Goal: Transaction & Acquisition: Purchase product/service

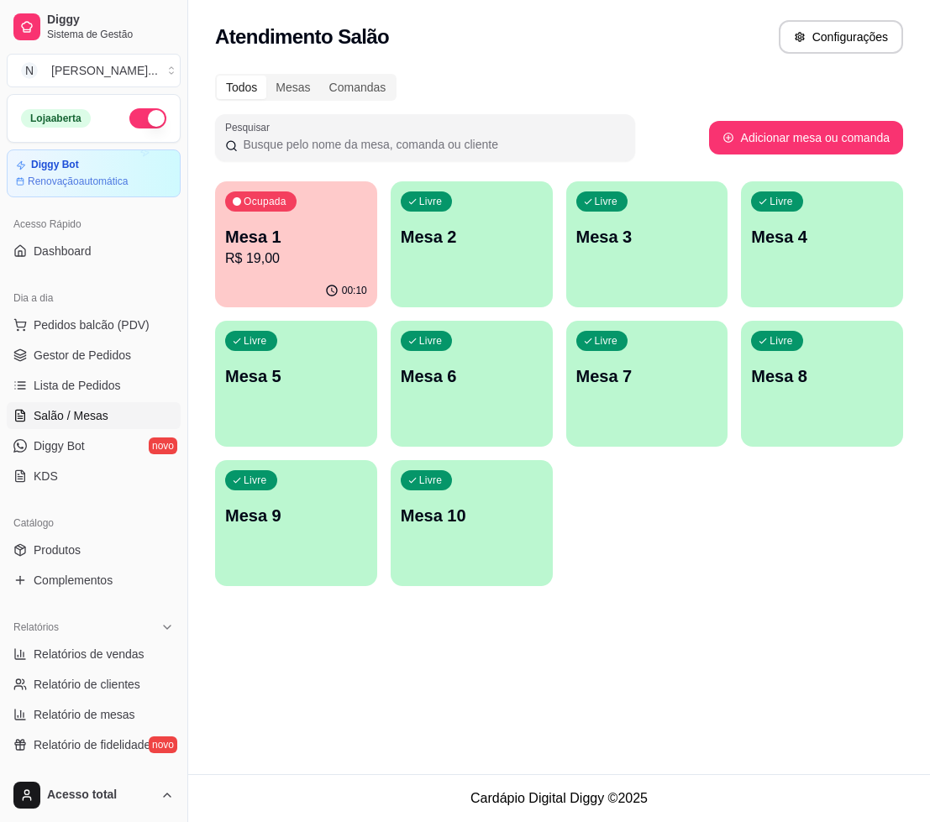
click at [263, 249] on p "R$ 19,00" at bounding box center [296, 259] width 142 height 20
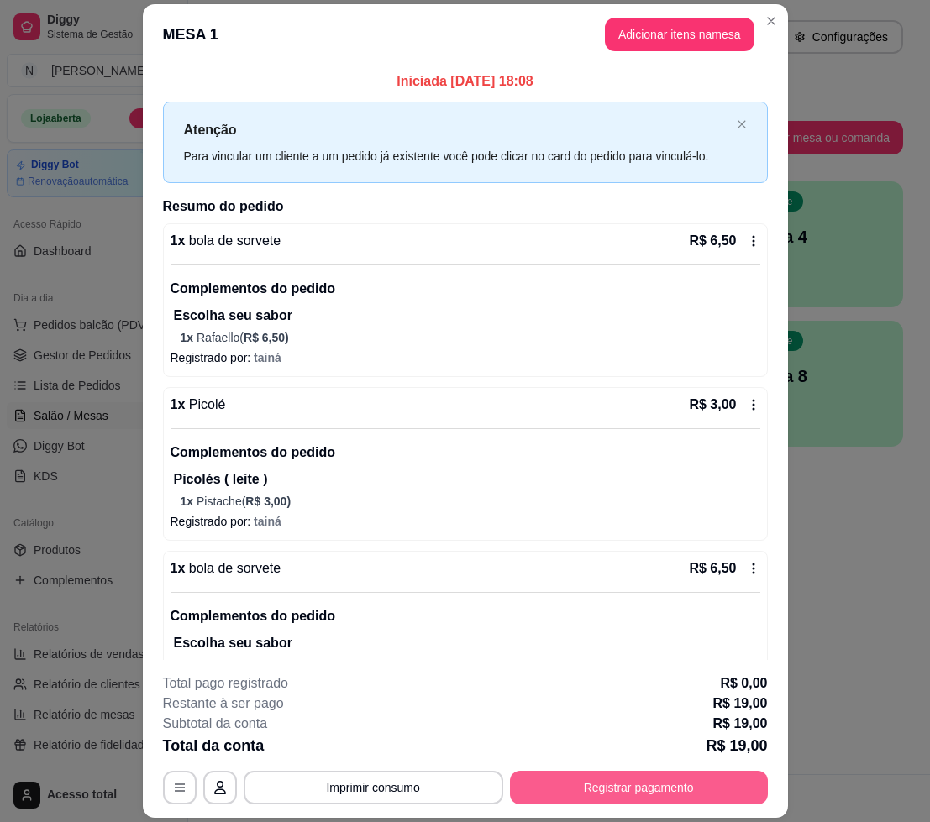
click at [572, 789] on button "Registrar pagamento" at bounding box center [639, 788] width 258 height 34
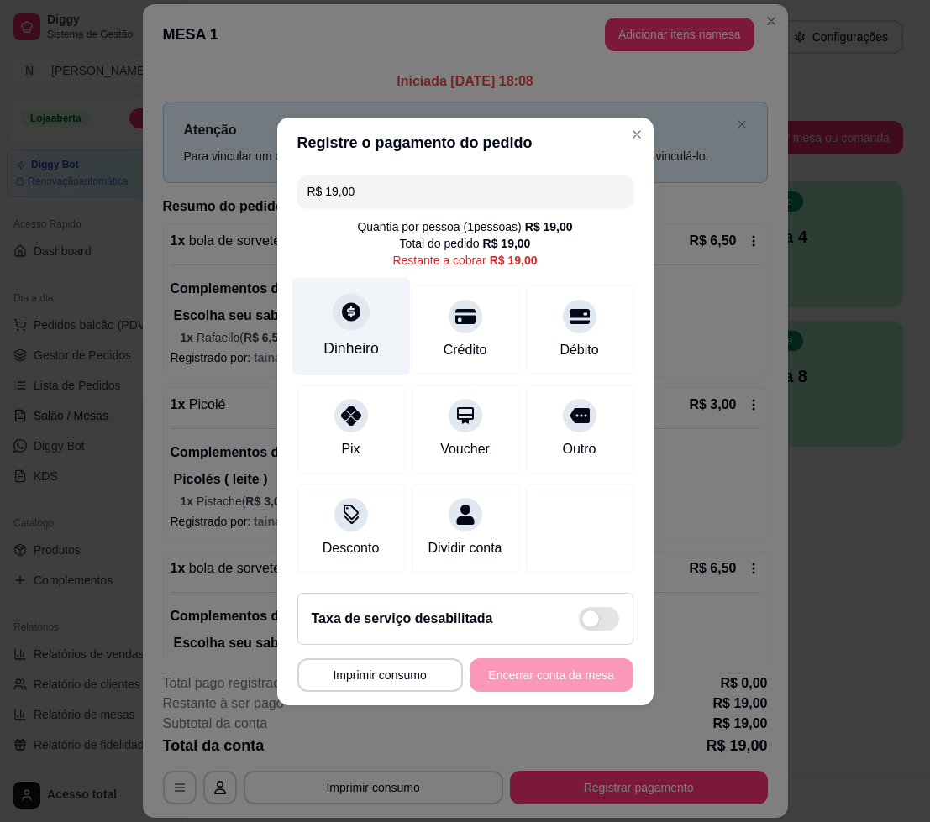
click at [357, 325] on div "Dinheiro" at bounding box center [350, 326] width 118 height 98
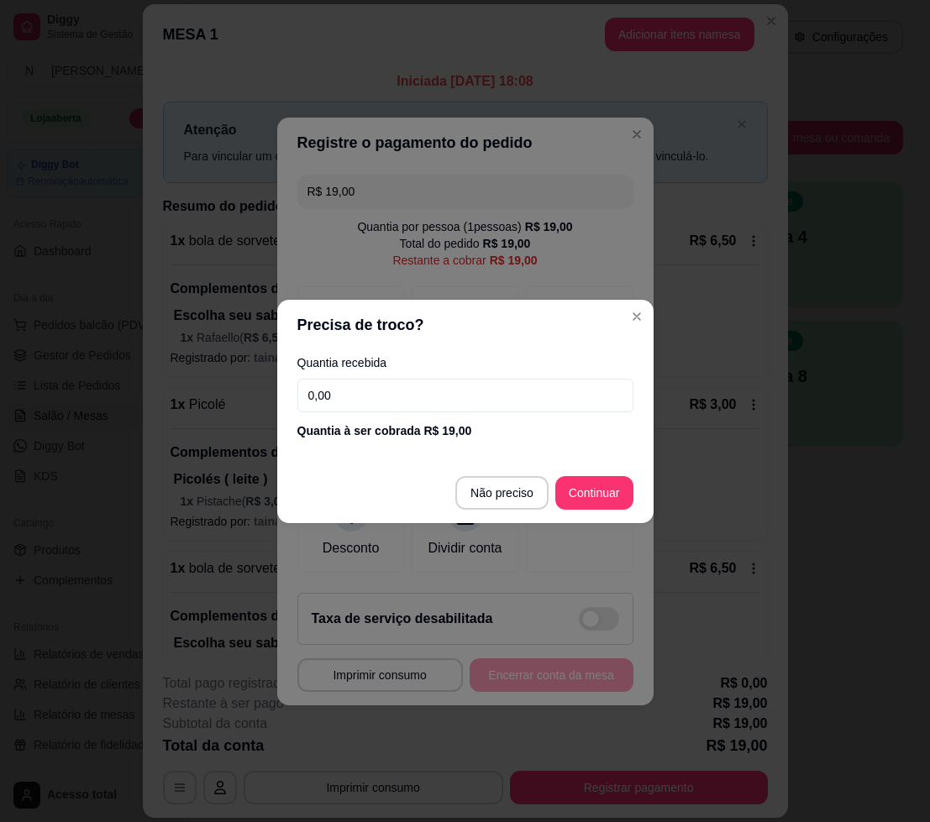
click at [363, 394] on input "0,00" at bounding box center [465, 396] width 336 height 34
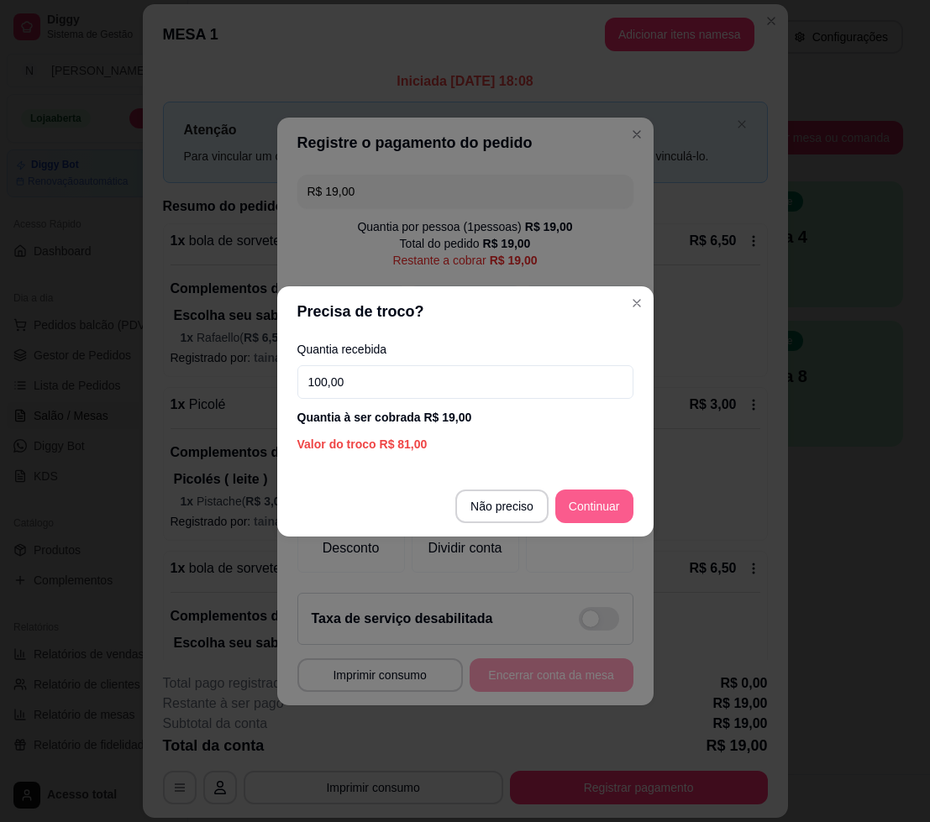
type input "100,00"
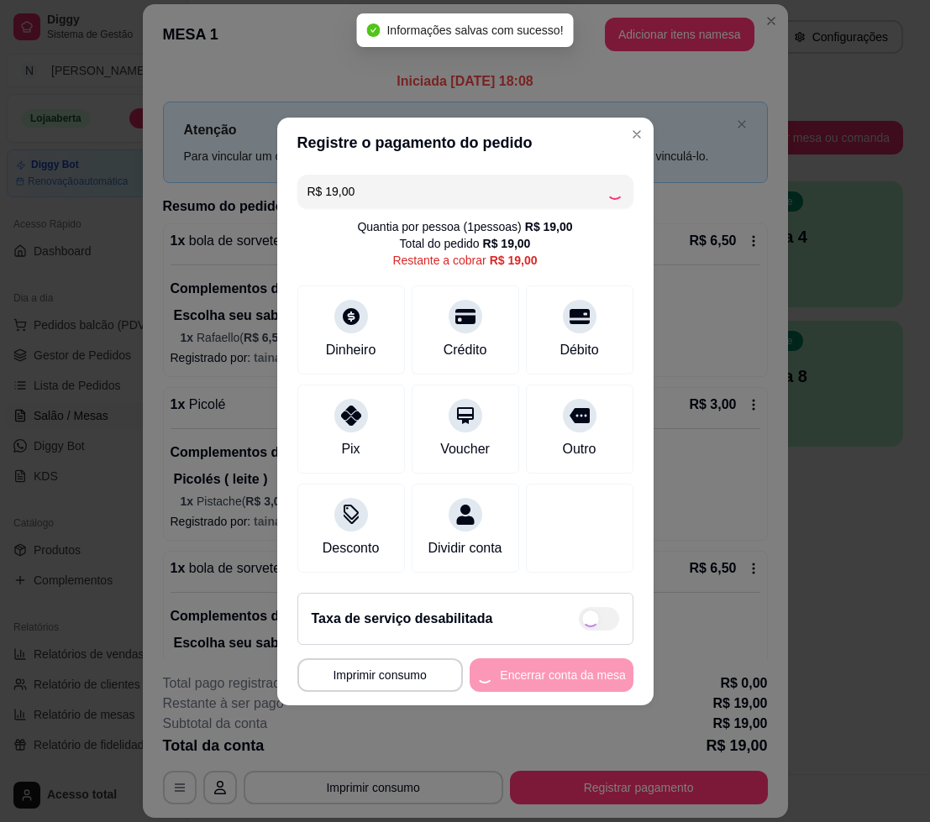
type input "R$ 0,00"
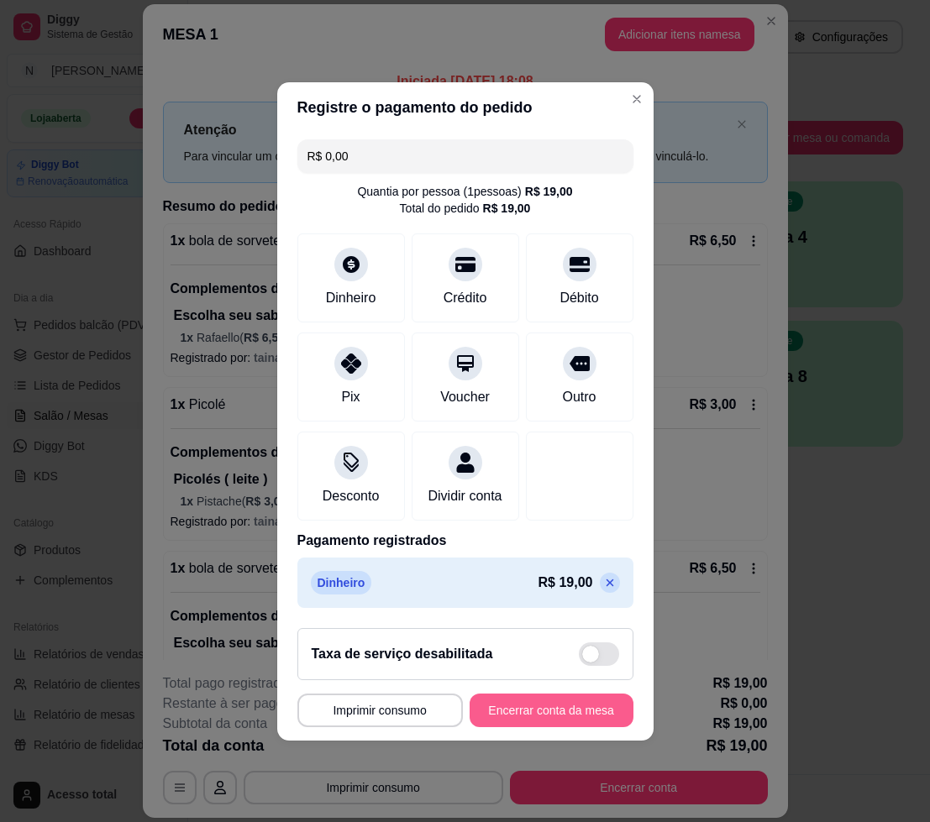
click at [480, 719] on button "Encerrar conta da mesa" at bounding box center [551, 711] width 164 height 34
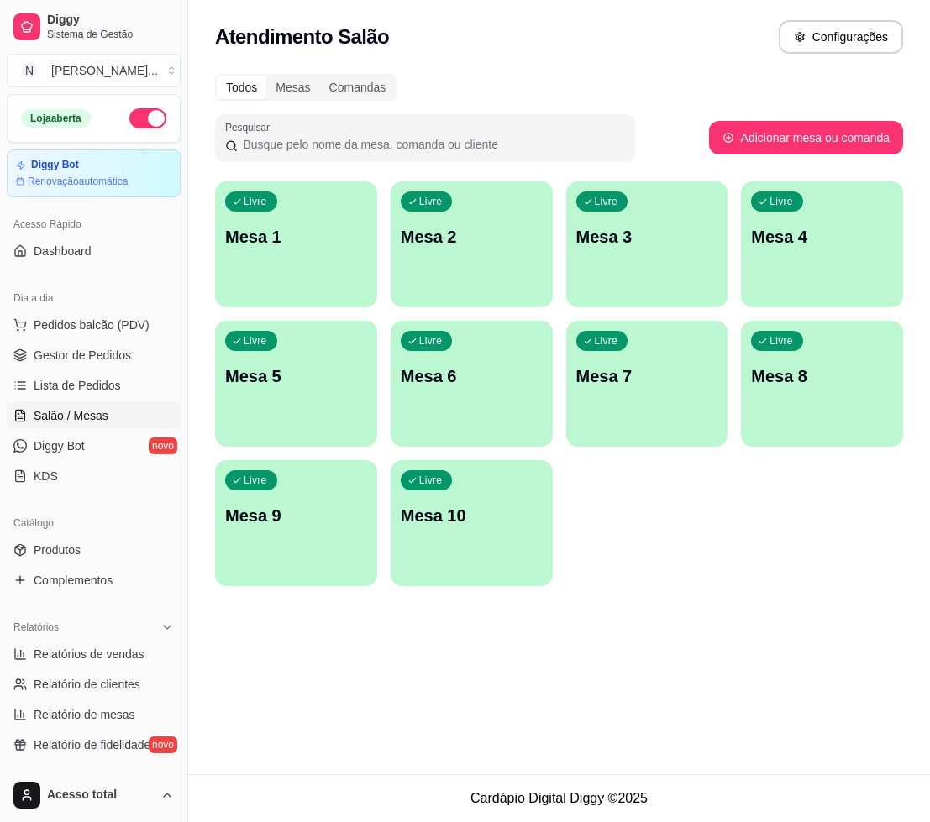
click at [304, 257] on div "Livre Mesa 1" at bounding box center [296, 234] width 162 height 106
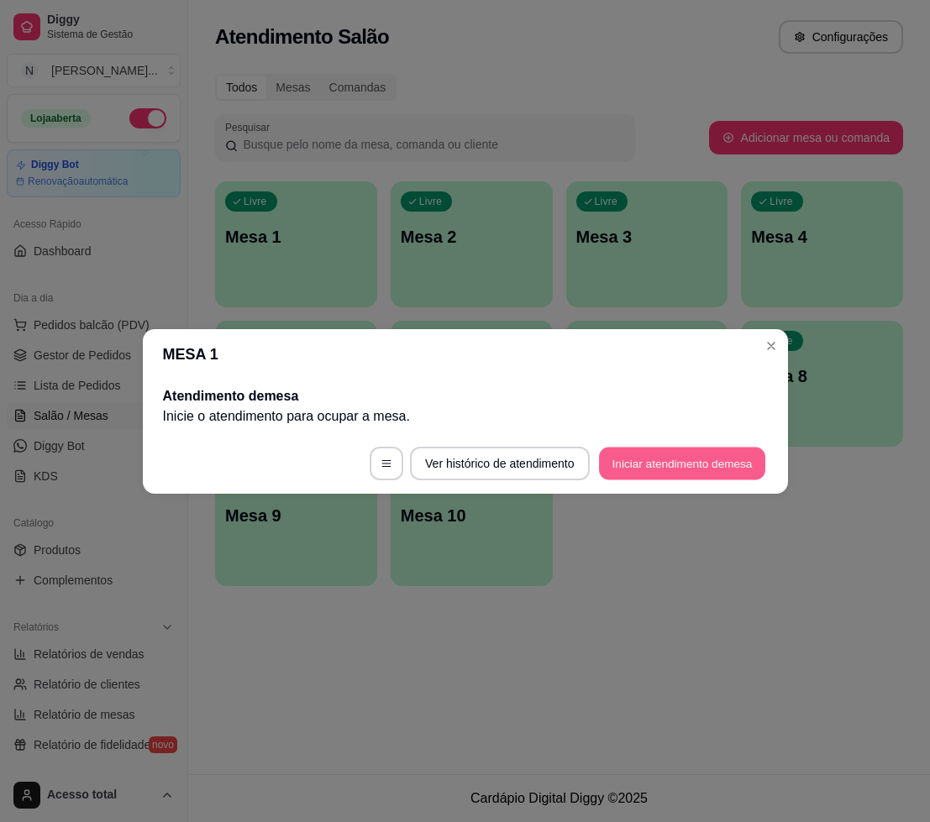
click at [599, 457] on button "Iniciar atendimento de mesa" at bounding box center [682, 463] width 166 height 33
click at [601, 459] on button "Iniciar atendimento de mesa" at bounding box center [681, 464] width 171 height 34
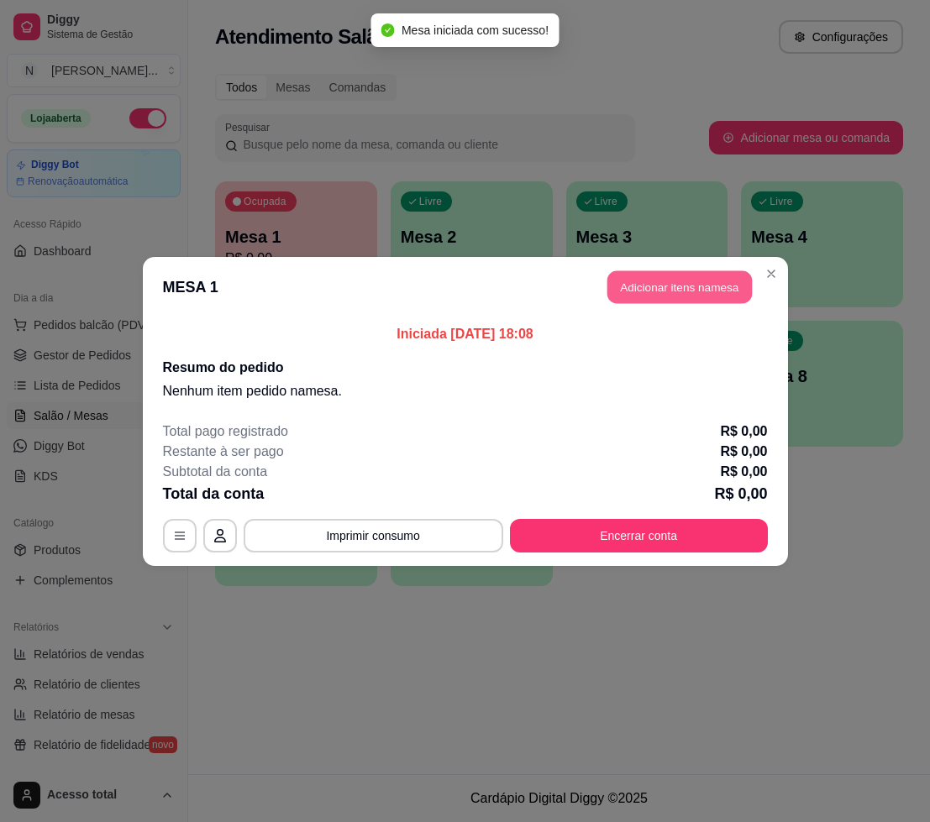
click at [672, 299] on button "Adicionar itens na mesa" at bounding box center [679, 286] width 144 height 33
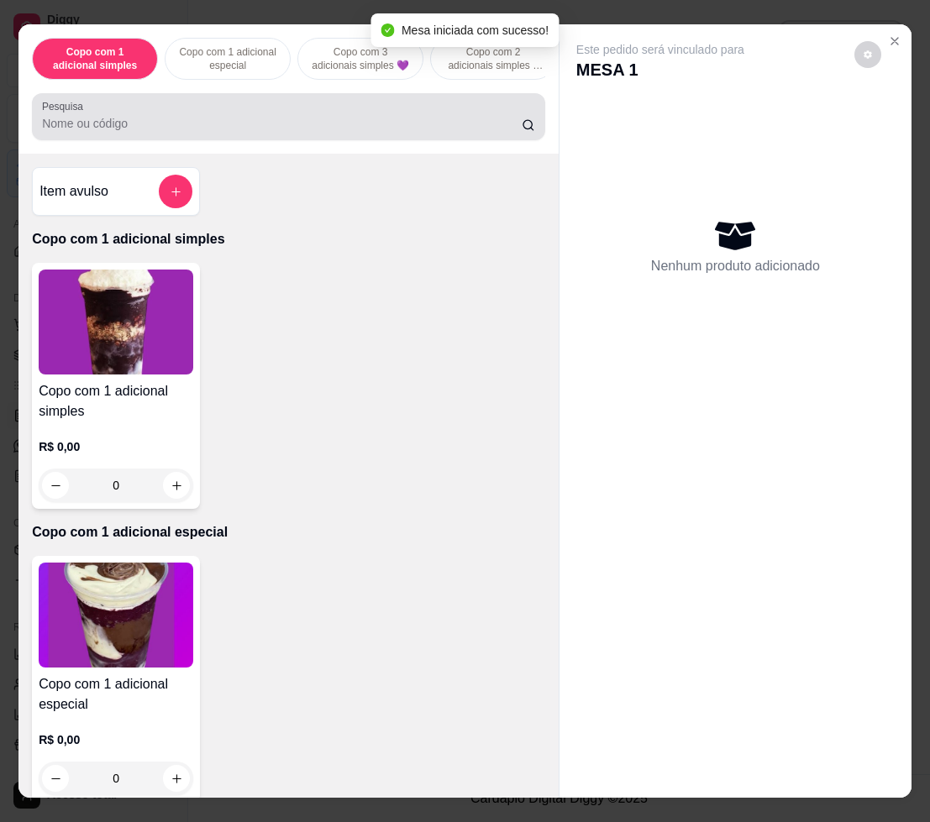
drag, startPoint x: 447, startPoint y: 109, endPoint x: 433, endPoint y: 94, distance: 20.2
click at [438, 107] on div at bounding box center [288, 117] width 493 height 34
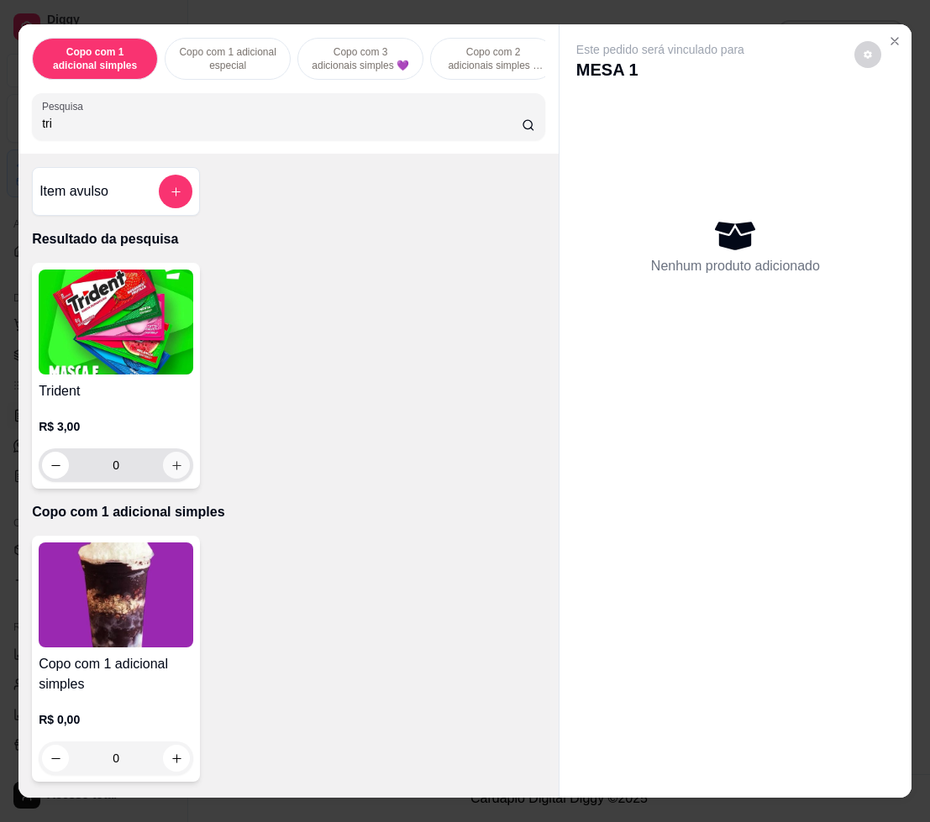
type input "tri"
click at [169, 465] on button "increase-product-quantity" at bounding box center [176, 465] width 27 height 27
type input "1"
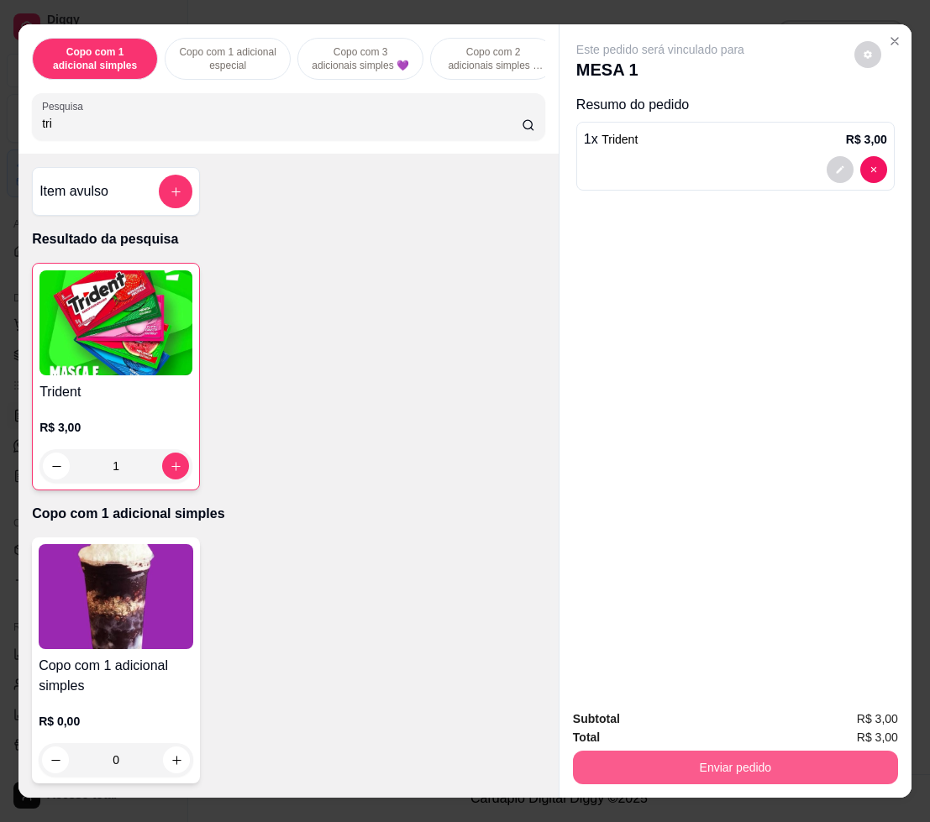
click at [682, 751] on button "Enviar pedido" at bounding box center [735, 768] width 325 height 34
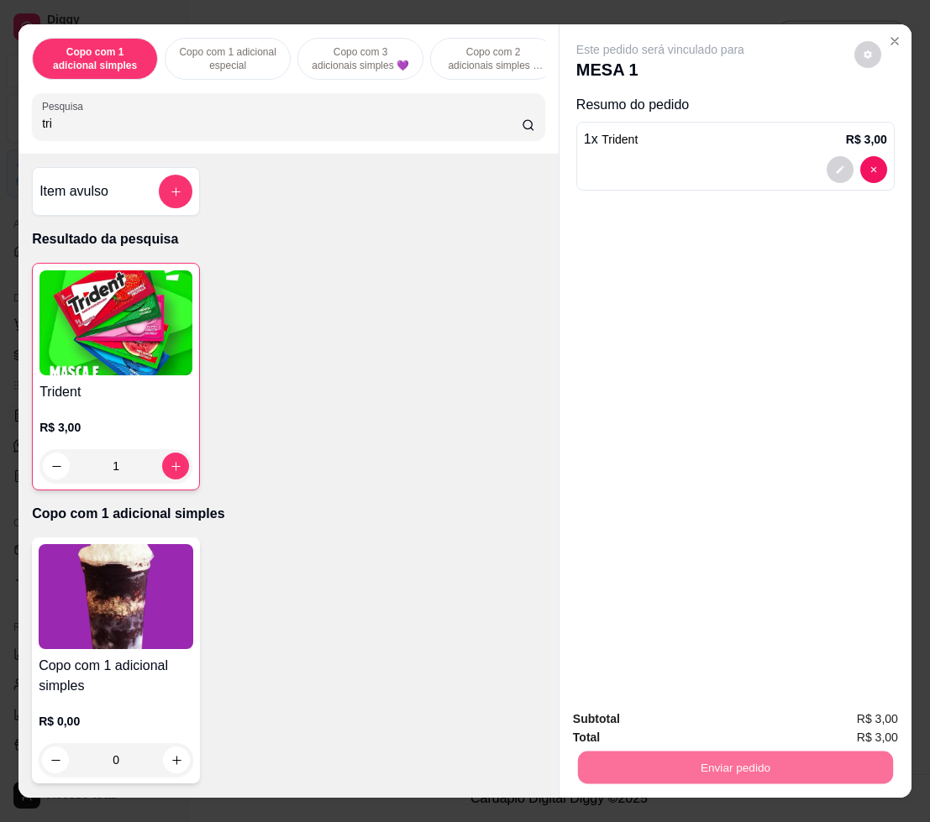
click at [698, 718] on button "Não registrar e enviar pedido" at bounding box center [677, 718] width 175 height 32
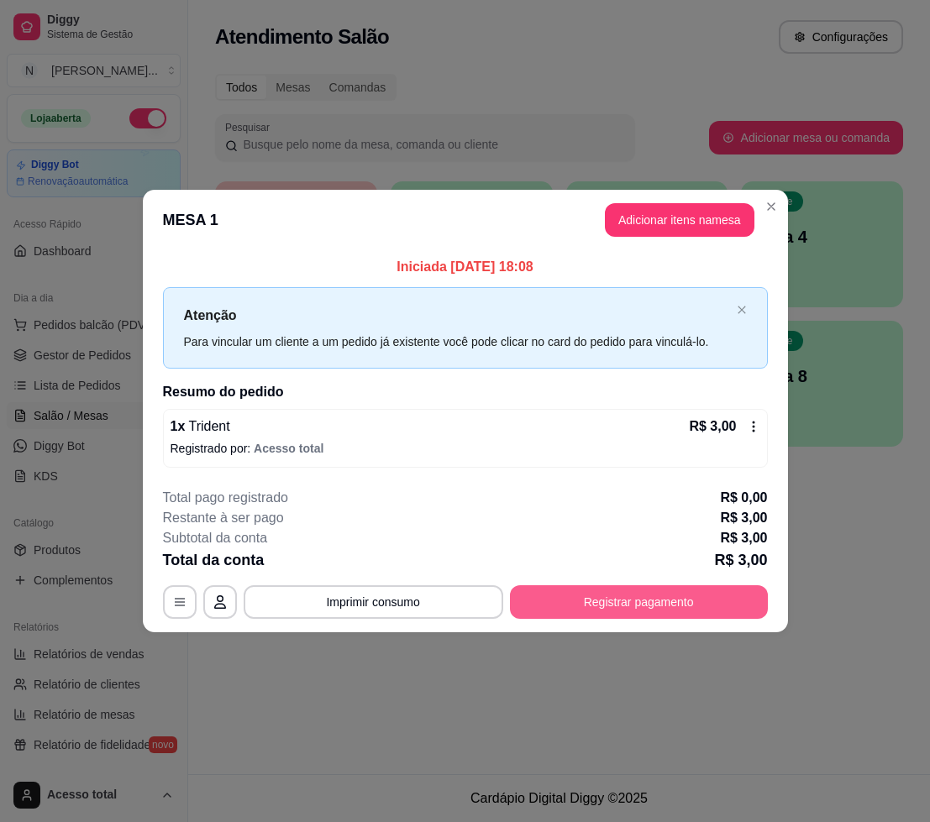
click at [612, 614] on button "Registrar pagamento" at bounding box center [639, 602] width 258 height 34
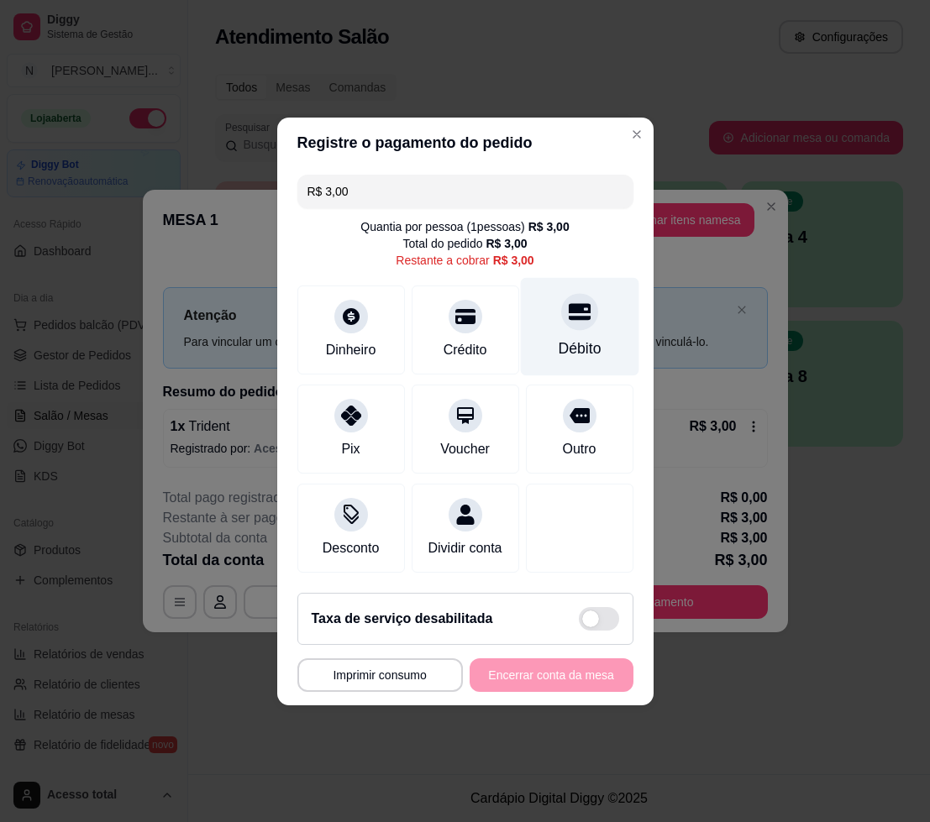
click at [536, 324] on div "Débito" at bounding box center [579, 326] width 118 height 98
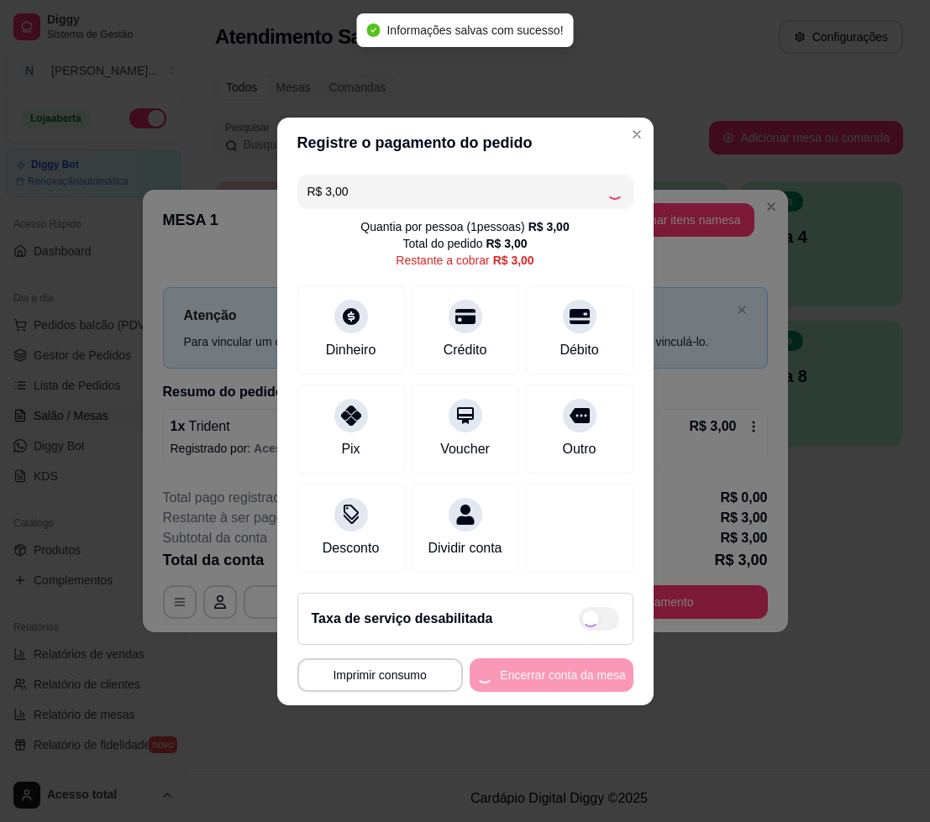
type input "R$ 0,00"
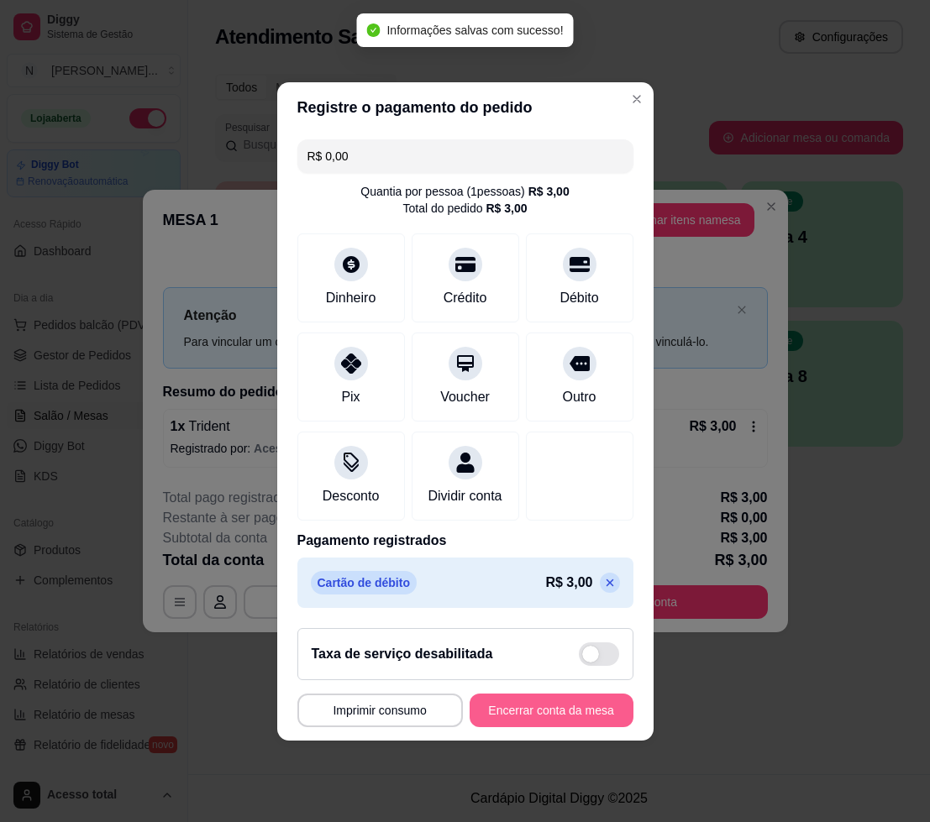
click at [533, 713] on button "Encerrar conta da mesa" at bounding box center [551, 711] width 164 height 34
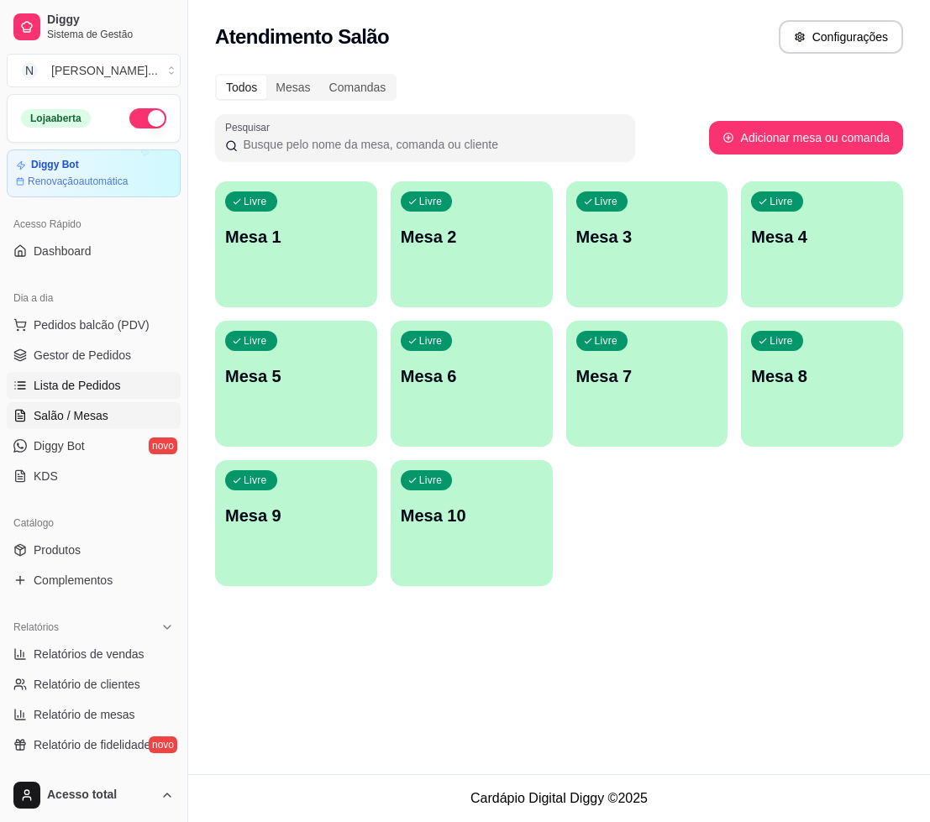
click at [84, 380] on span "Lista de Pedidos" at bounding box center [77, 385] width 87 height 17
